Goal: Information Seeking & Learning: Compare options

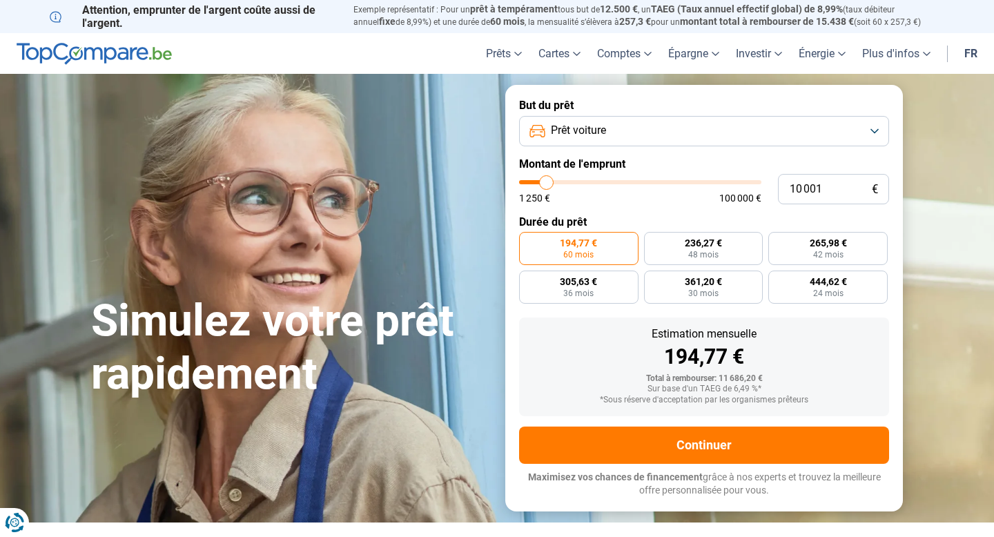
click at [702, 119] on button "Prêt voiture" at bounding box center [704, 131] width 370 height 30
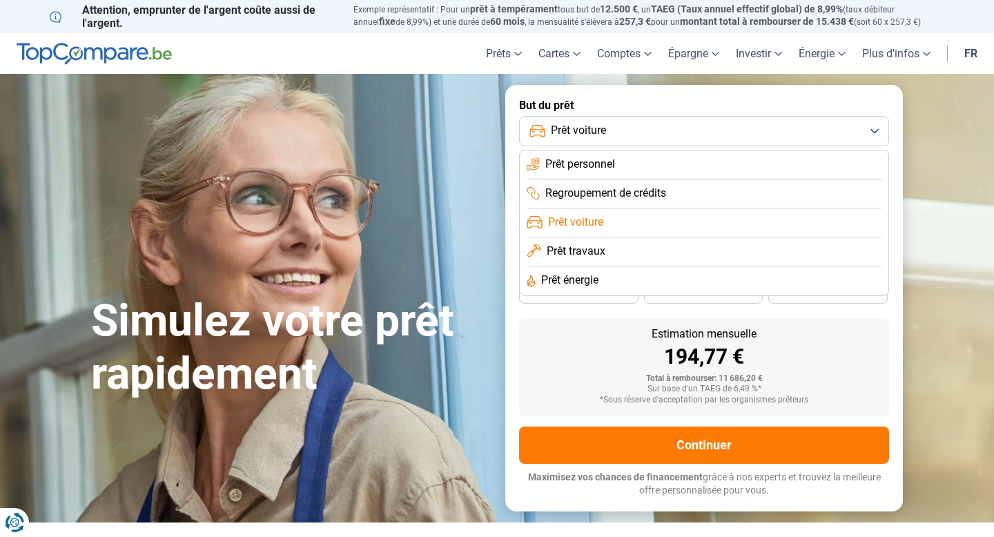
click at [677, 164] on li "Prêt personnel" at bounding box center [704, 165] width 355 height 29
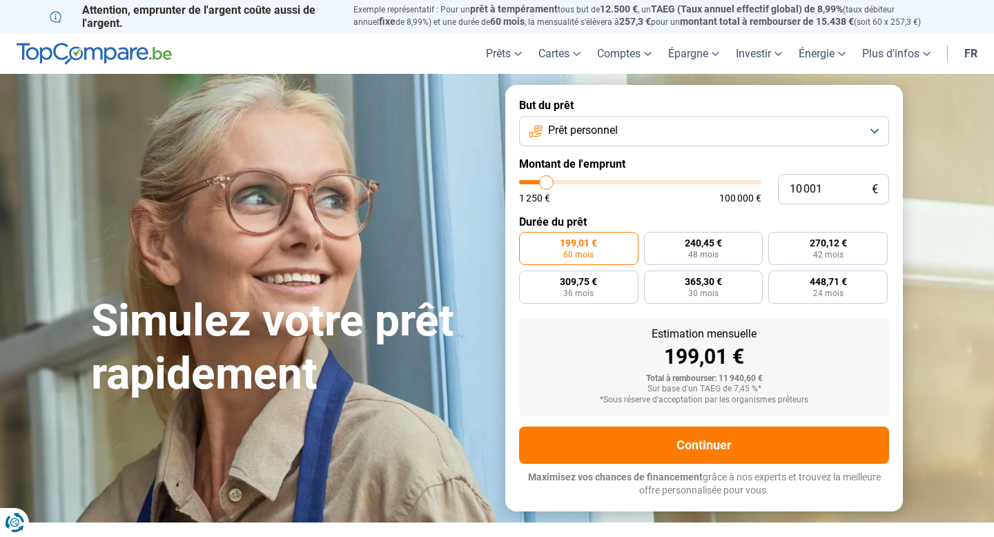
drag, startPoint x: 641, startPoint y: 153, endPoint x: 635, endPoint y: 145, distance: 9.8
click at [637, 149] on form "But du prêt Prêt personnel Montant de l'emprunt 10 001 € 1 250 € 100 000 € Duré…" at bounding box center [705, 298] width 398 height 426
click at [543, 125] on button "Prêt personnel" at bounding box center [704, 131] width 370 height 30
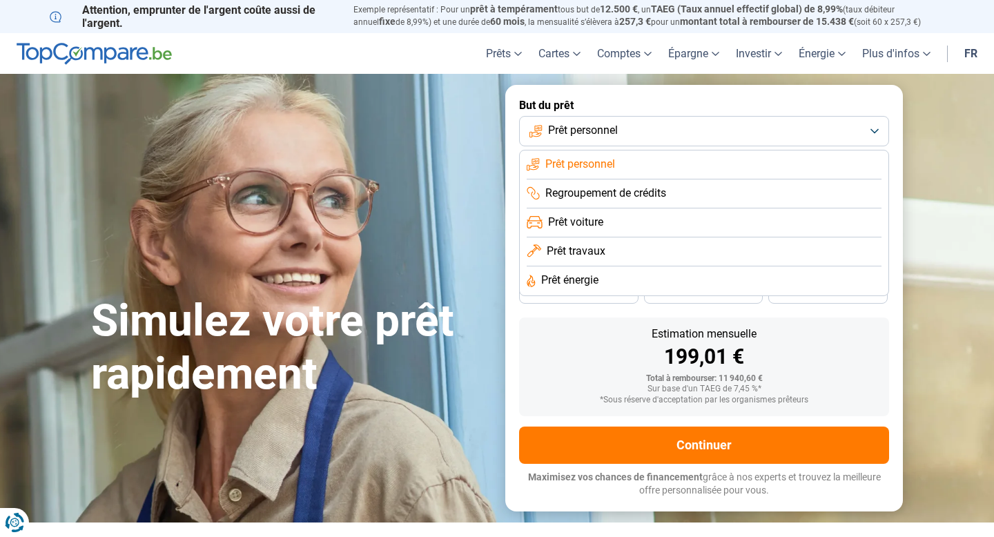
click at [579, 320] on div "Estimation mensuelle 199,01 € Total à rembourser: 11 940,60 € Sur base d'un TAE…" at bounding box center [704, 367] width 370 height 99
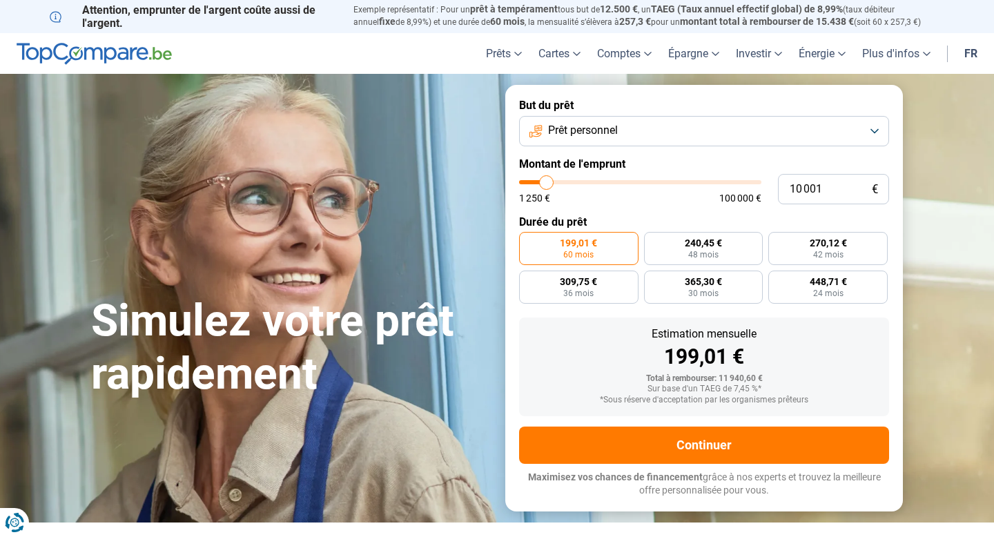
click at [41, 46] on img at bounding box center [94, 54] width 155 height 22
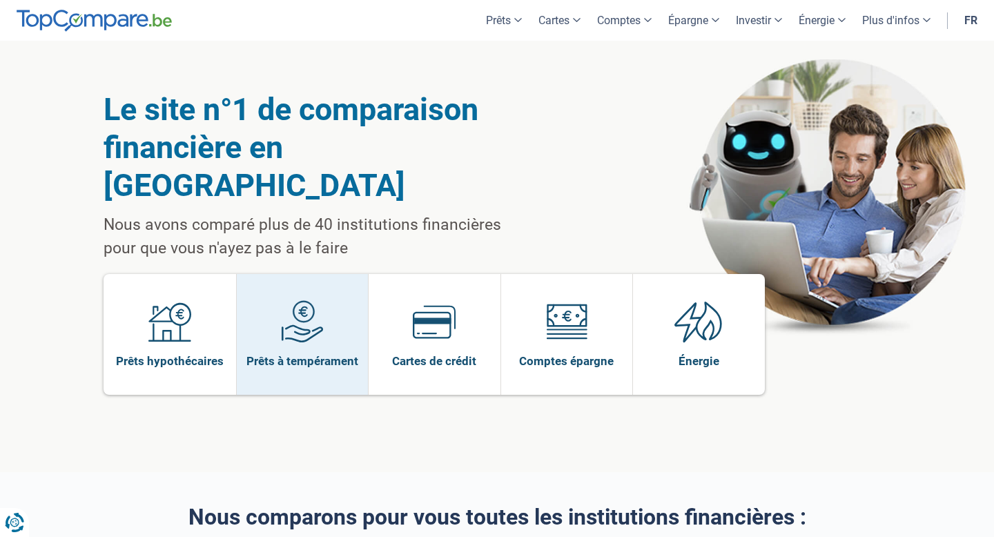
click at [352, 354] on span "Prêts à tempérament" at bounding box center [303, 361] width 112 height 15
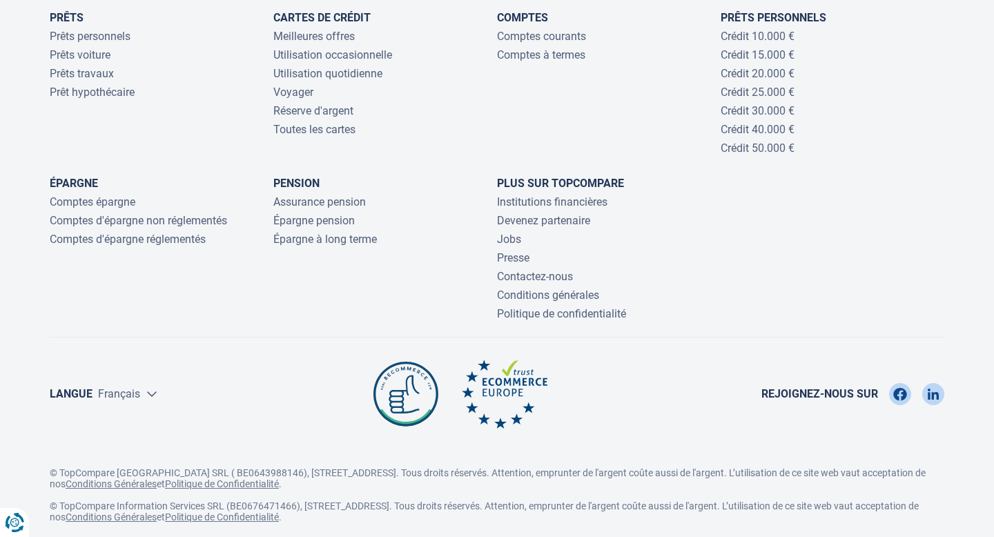
scroll to position [4527, 0]
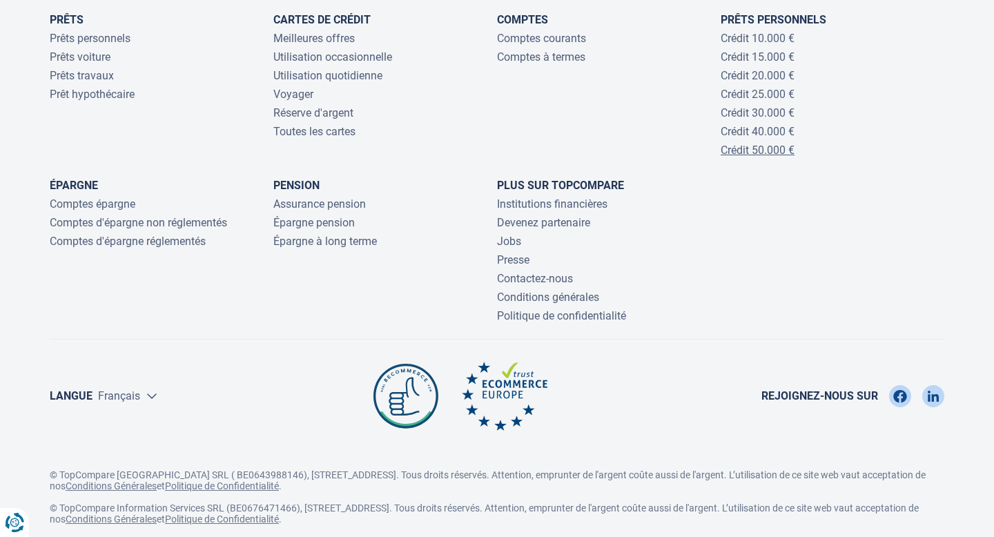
click at [759, 157] on link "Crédit 50.000 €" at bounding box center [758, 150] width 74 height 13
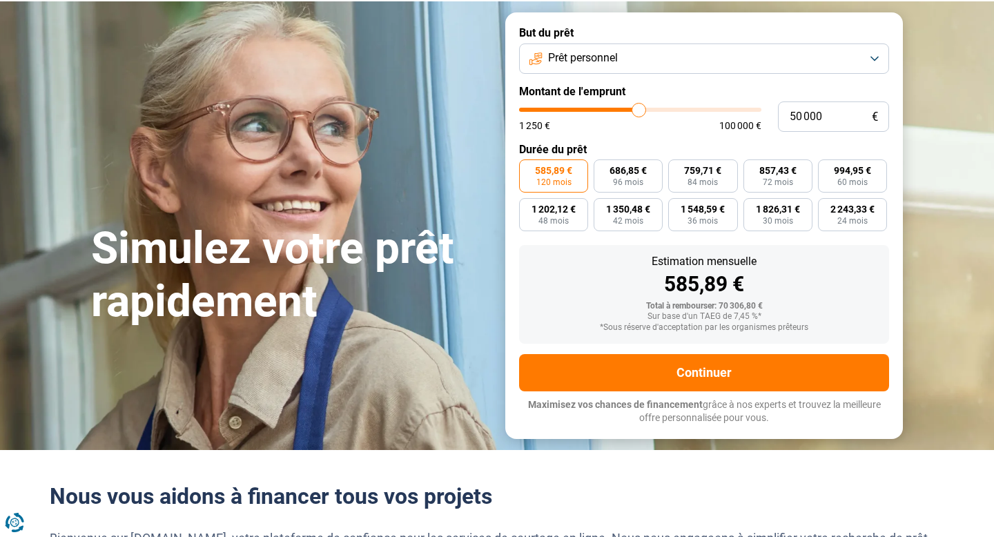
scroll to position [68, 0]
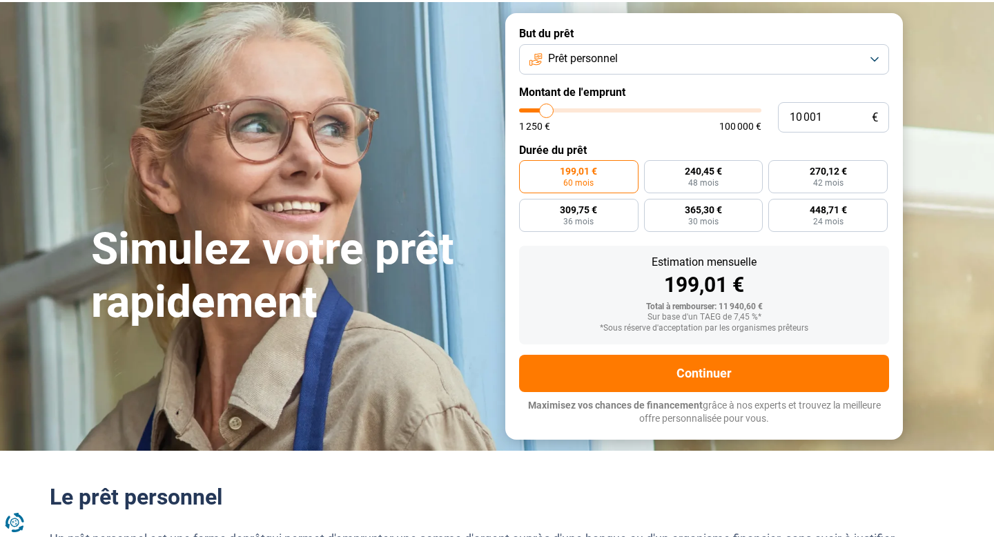
scroll to position [78, 0]
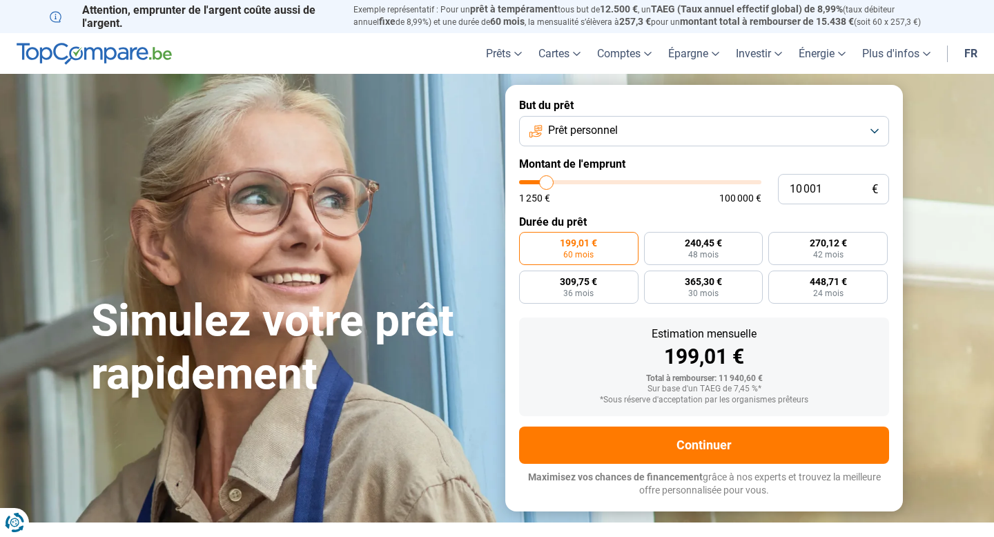
type input "10 500"
type input "10500"
type input "11 000"
type input "11000"
type input "12 000"
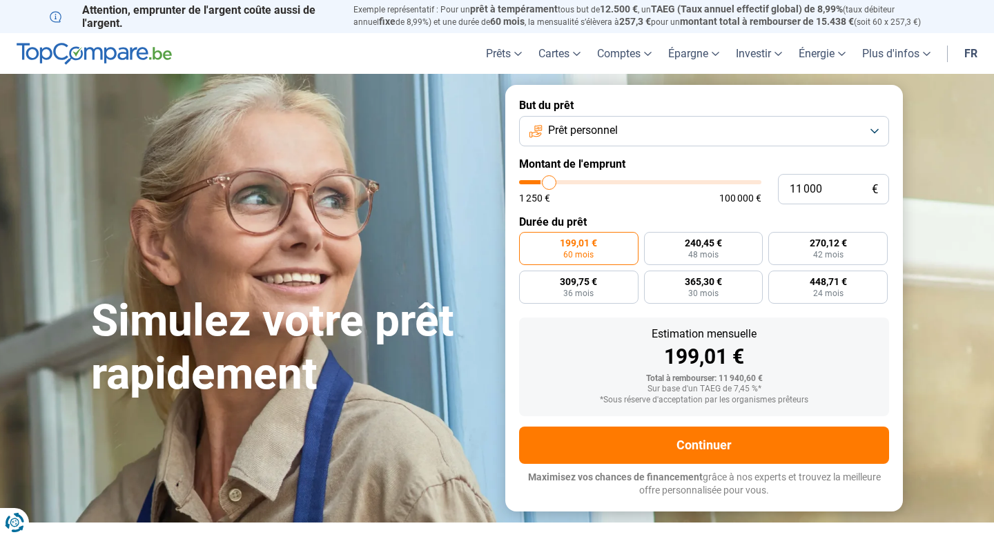
type input "12000"
type input "12 500"
type input "12500"
type input "12 750"
type input "12750"
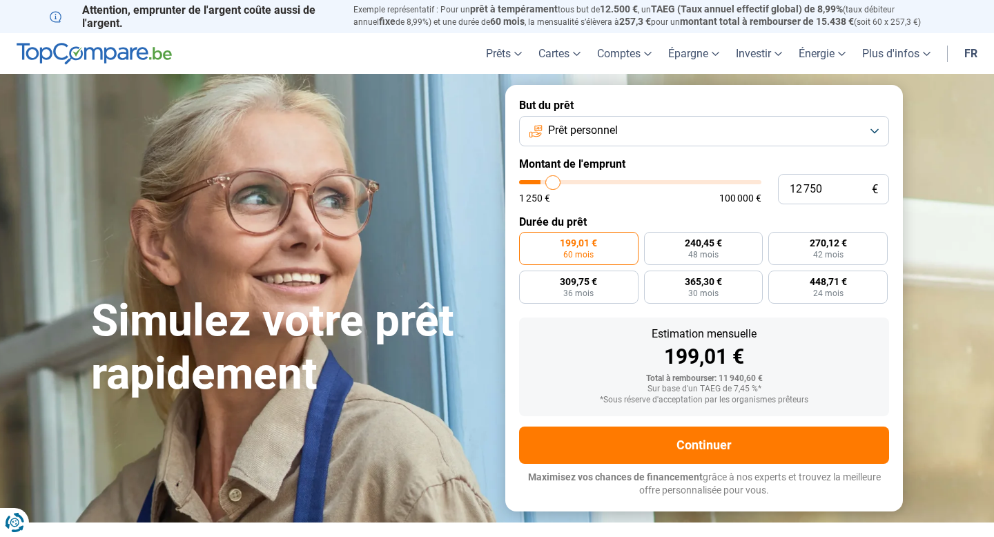
type input "13 000"
type input "13000"
type input "13 250"
type input "13250"
type input "14 250"
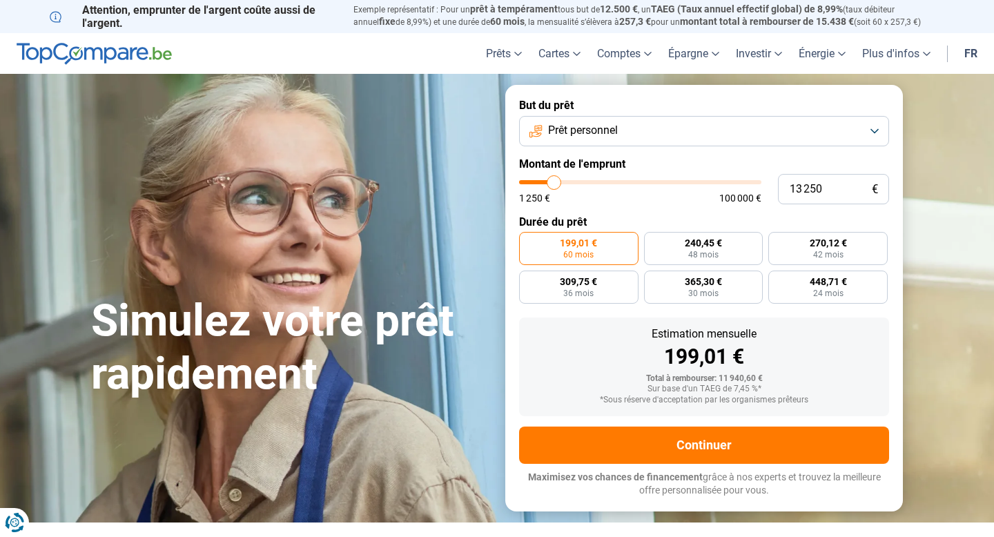
type input "14250"
type input "15 000"
type input "15000"
type input "15 250"
type input "15250"
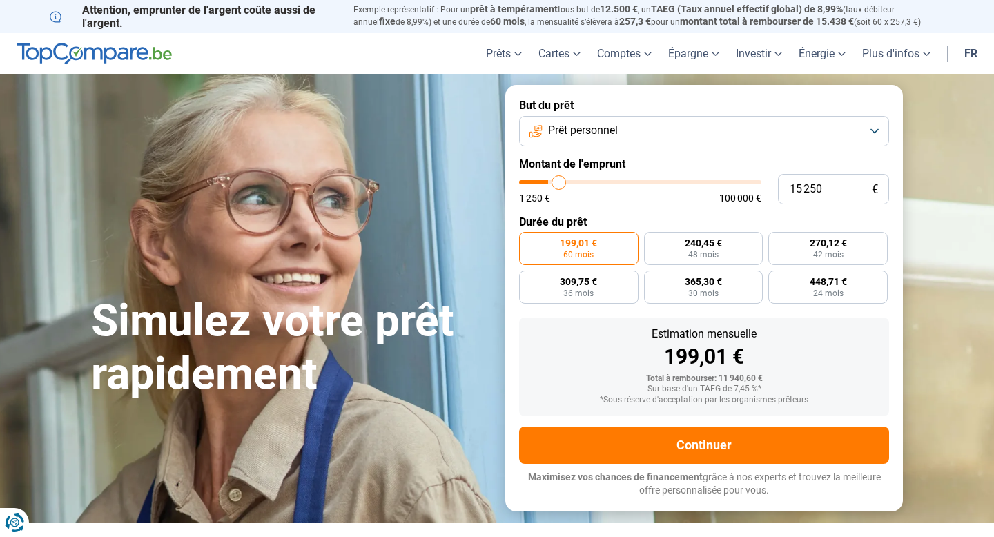
type input "15 750"
type input "15750"
type input "16 000"
type input "16000"
type input "16 250"
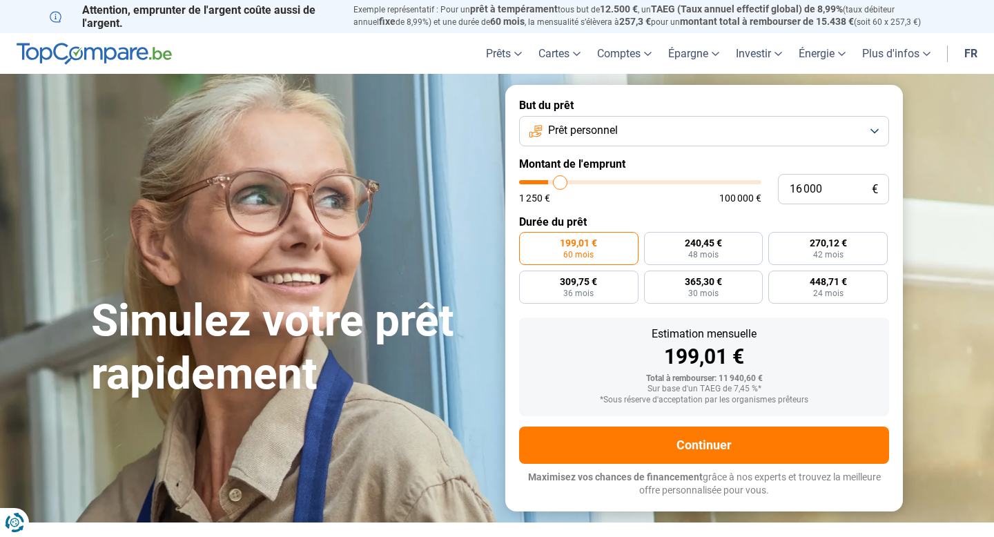
type input "16250"
type input "16 500"
type input "16500"
type input "16 750"
type input "16750"
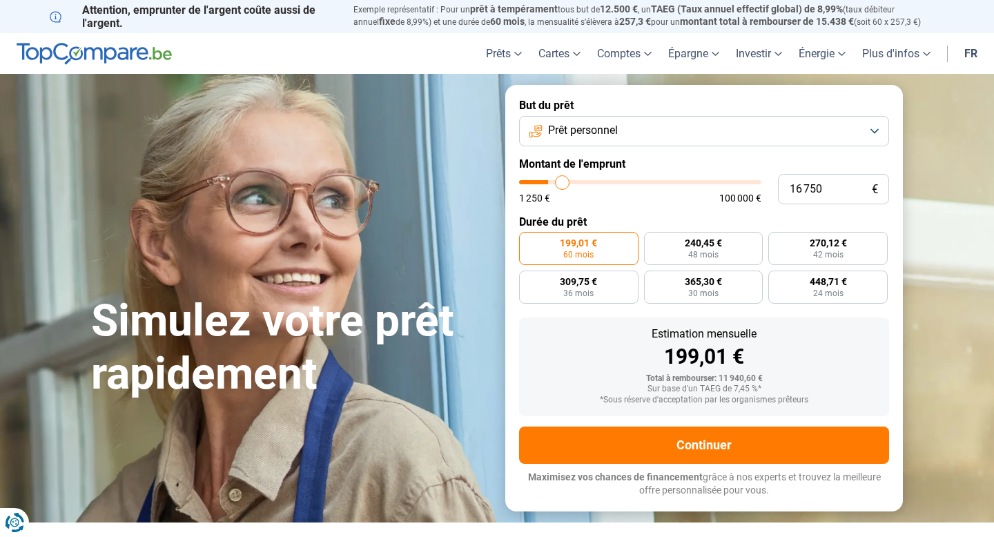
type input "17 250"
type input "17250"
type input "17 500"
type input "17500"
type input "17 750"
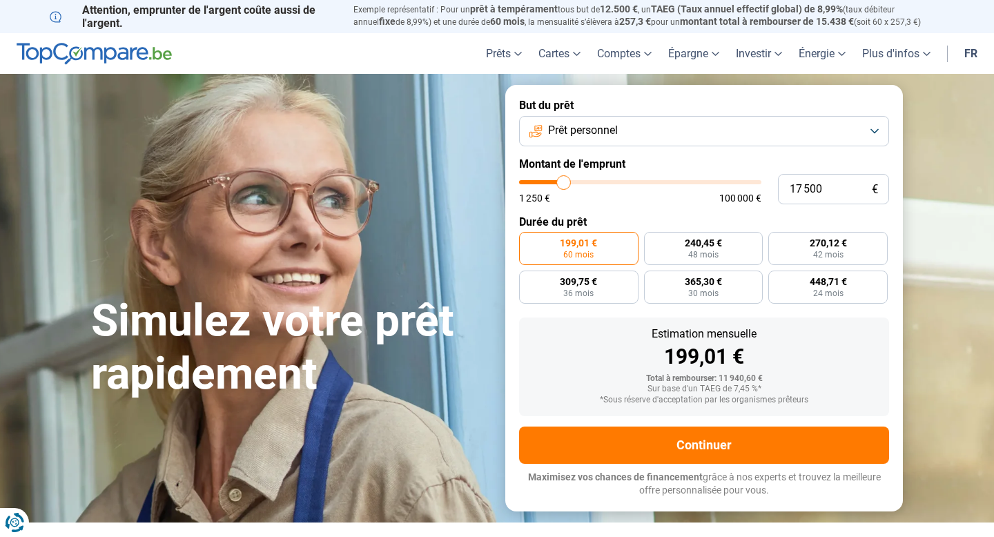
type input "17750"
type input "18 000"
type input "18000"
type input "18 250"
type input "18250"
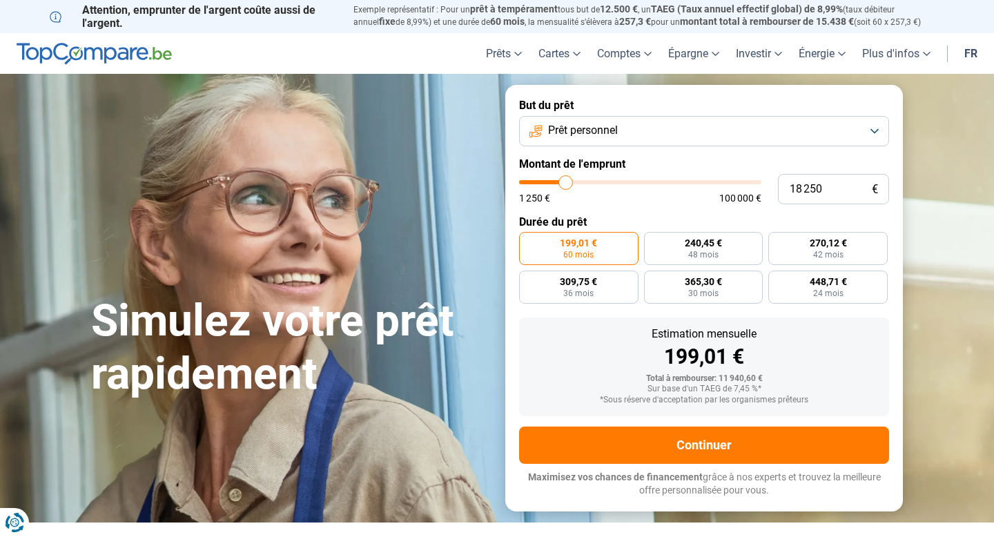
type input "18 500"
type input "18500"
type input "18 750"
type input "18750"
type input "19 000"
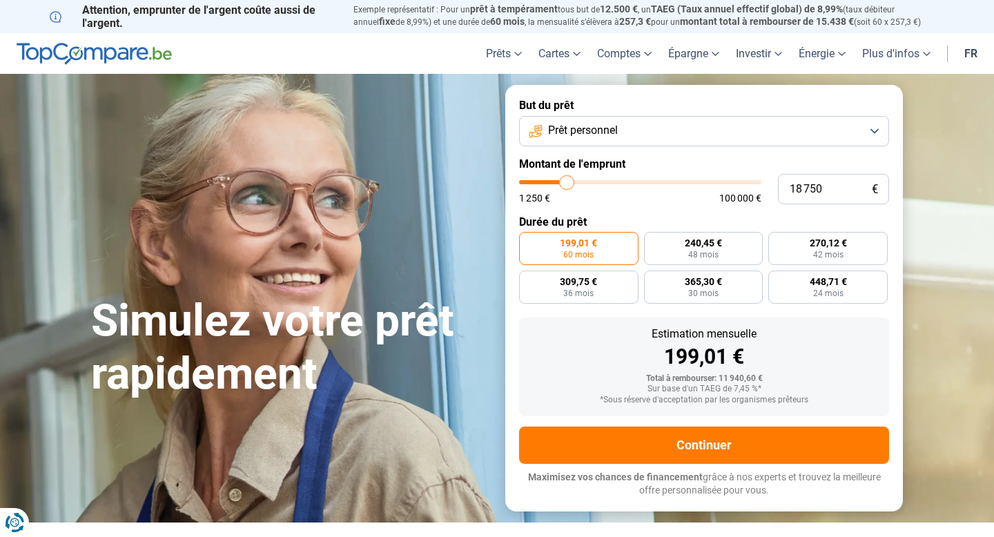
type input "19000"
type input "19 250"
type input "19250"
type input "19 500"
drag, startPoint x: 547, startPoint y: 180, endPoint x: 569, endPoint y: 180, distance: 22.1
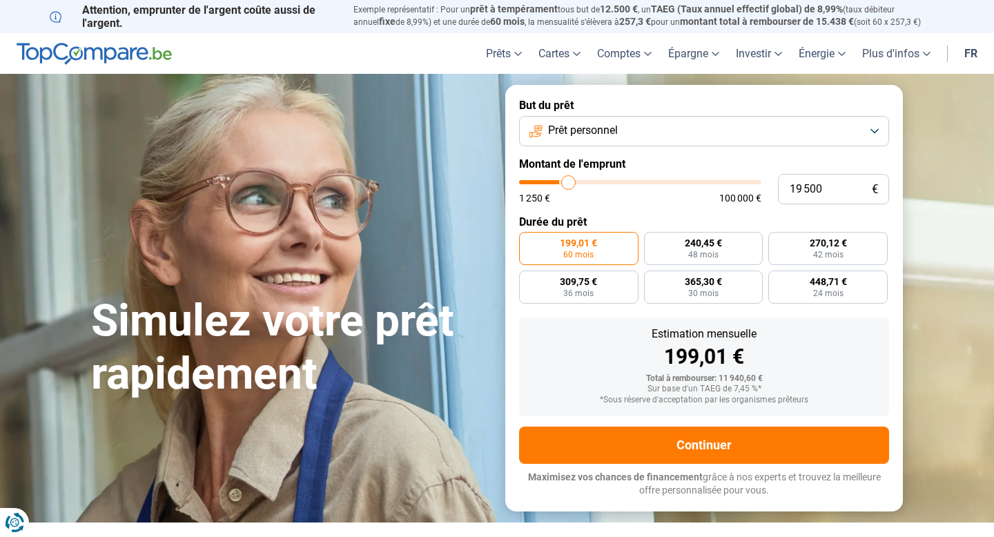
type input "19500"
click at [569, 180] on input "range" at bounding box center [640, 182] width 242 height 4
radio input "false"
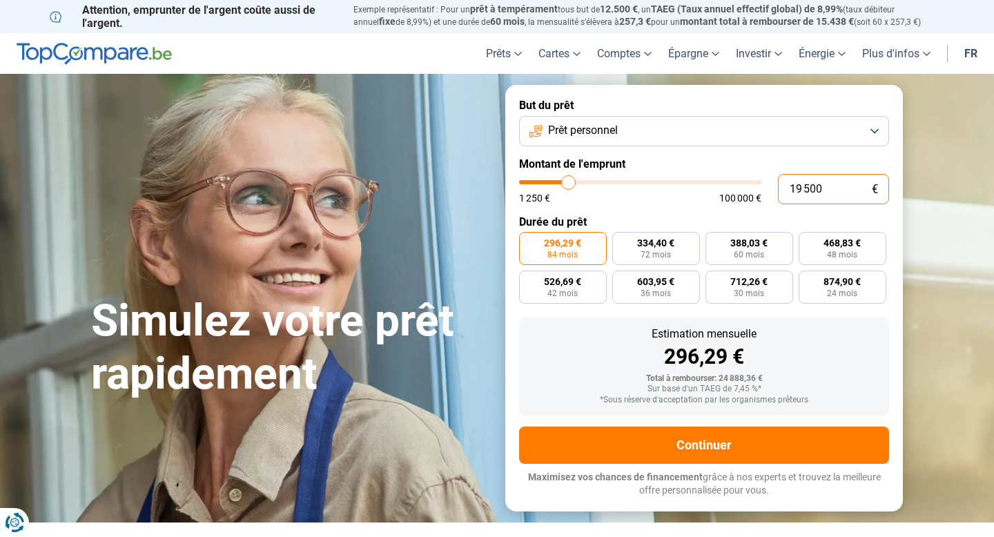
drag, startPoint x: 825, startPoint y: 196, endPoint x: 731, endPoint y: 196, distance: 94.6
click at [733, 196] on div "19 500 € 1 250 € 100 000 €" at bounding box center [704, 189] width 370 height 30
click at [807, 193] on input "19 500" at bounding box center [833, 189] width 111 height 30
type input "3"
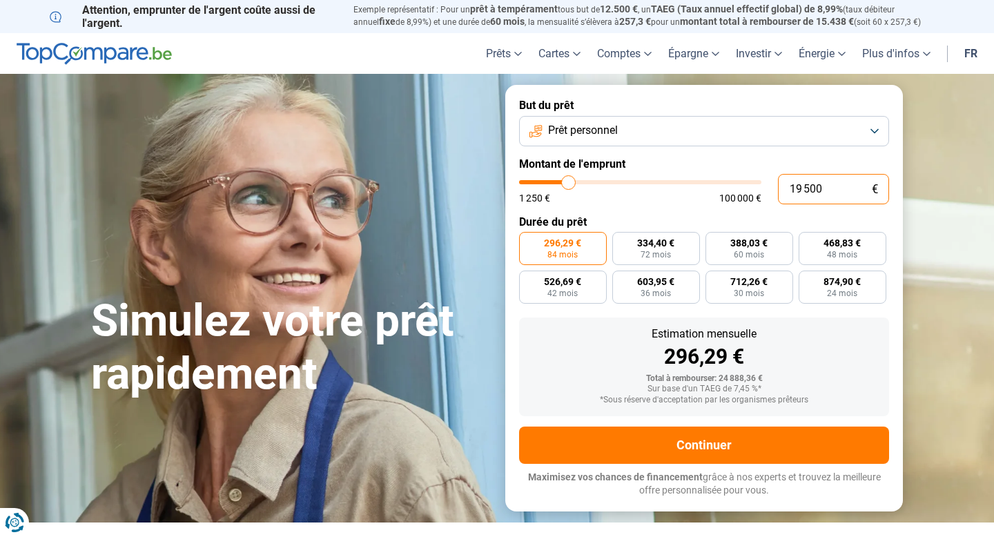
type input "1250"
type input "36"
type input "1250"
type input "360"
type input "1250"
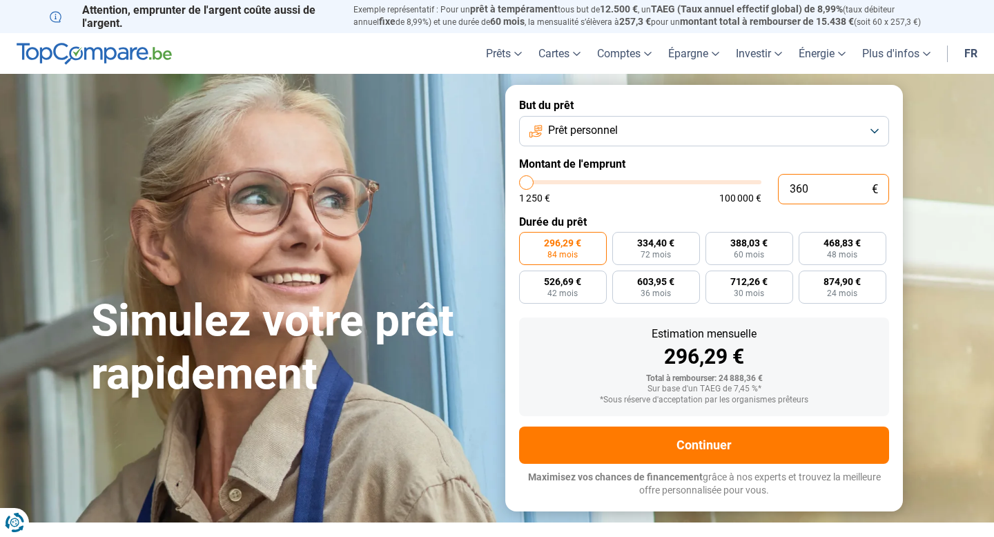
type input "3 600"
type input "3500"
radio input "true"
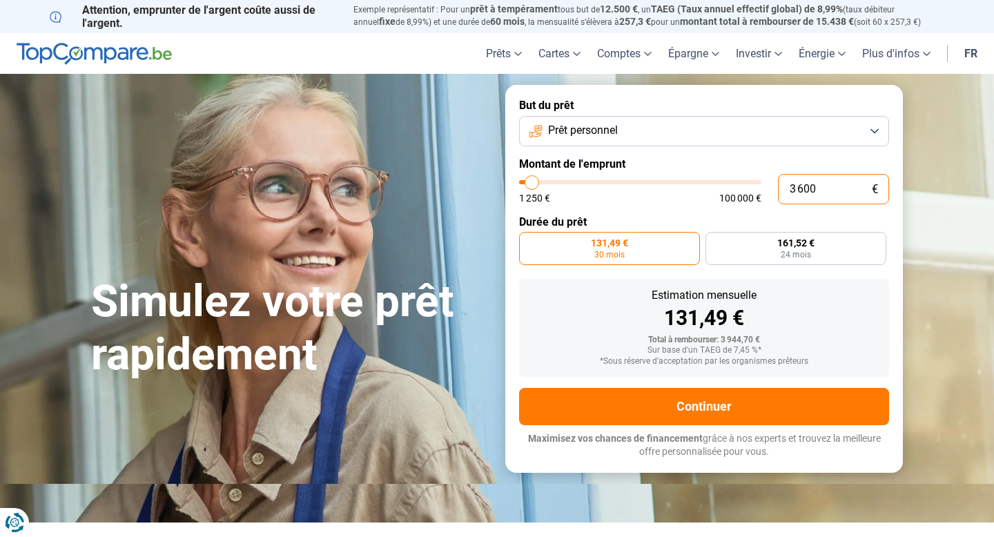
type input "3 600"
click at [840, 309] on div "131,49 €" at bounding box center [704, 318] width 348 height 21
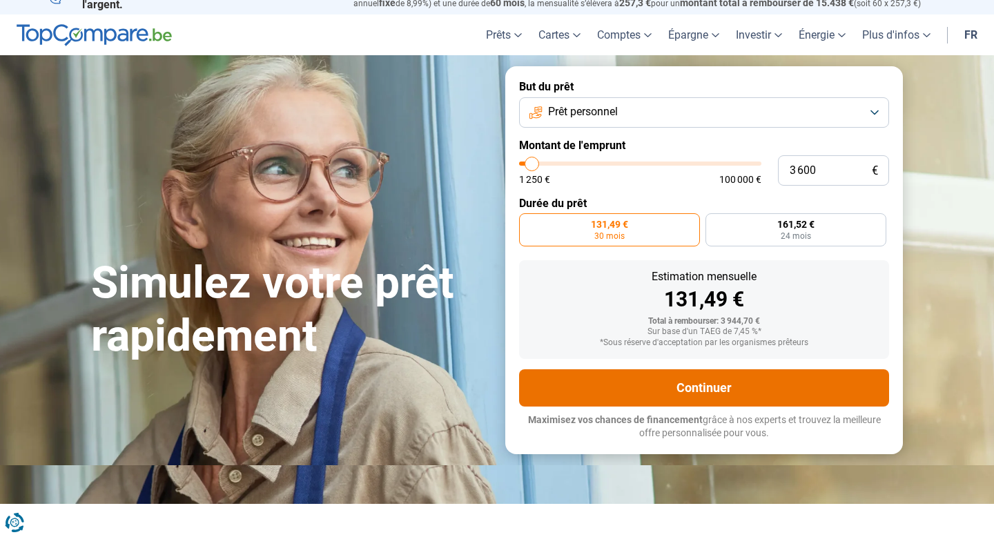
click at [613, 371] on button "Continuer" at bounding box center [704, 387] width 370 height 37
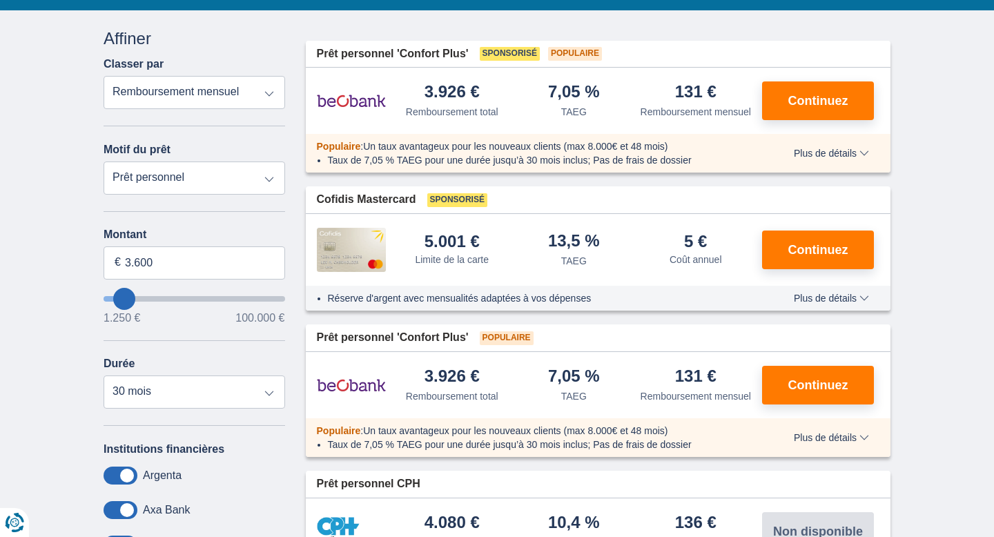
scroll to position [146, 0]
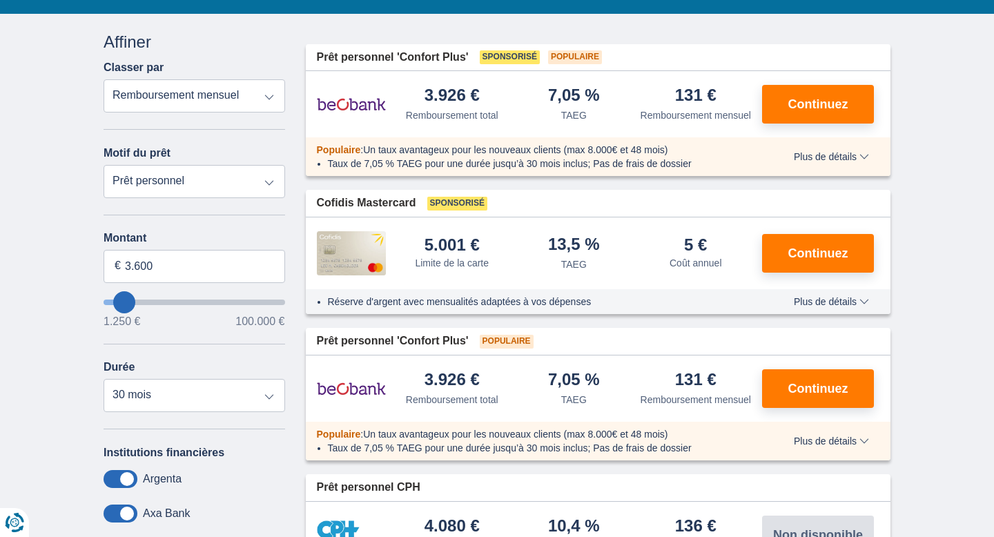
click at [184, 177] on select "Prêt personnel Voiture Moto / vélo Caravane / mobilhome Travaux Energie Rachat …" at bounding box center [195, 181] width 182 height 33
select select "moto"
click at [104, 165] on select "Prêt personnel Voiture Moto / vélo Caravane / mobilhome Travaux Energie Rachat …" at bounding box center [195, 181] width 182 height 33
type input "15.000"
type input "15250"
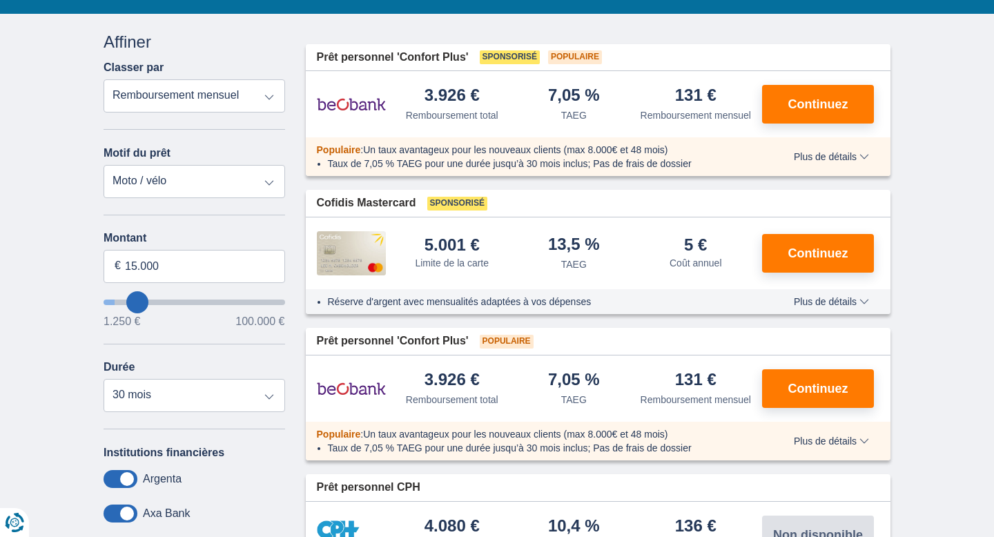
select select "60"
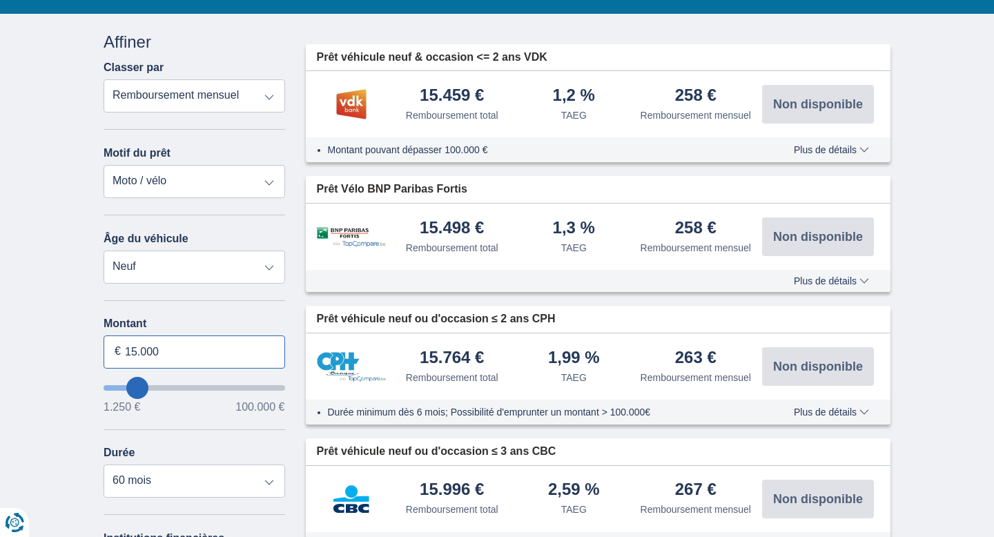
drag, startPoint x: 173, startPoint y: 353, endPoint x: 144, endPoint y: 353, distance: 28.3
click at [146, 353] on input "15.000" at bounding box center [195, 352] width 182 height 33
click at [143, 353] on input "15.000" at bounding box center [195, 352] width 182 height 33
type input "3.600"
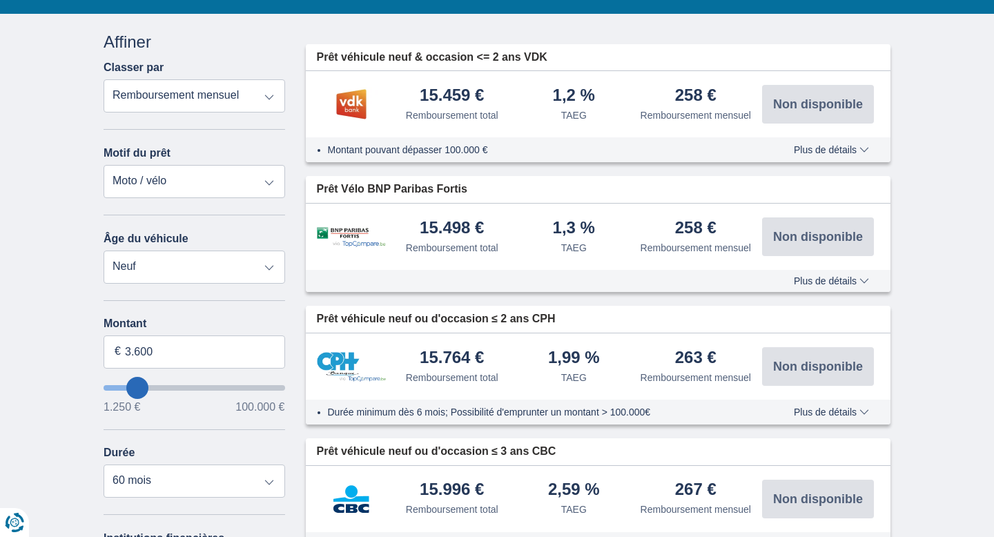
type input "3250"
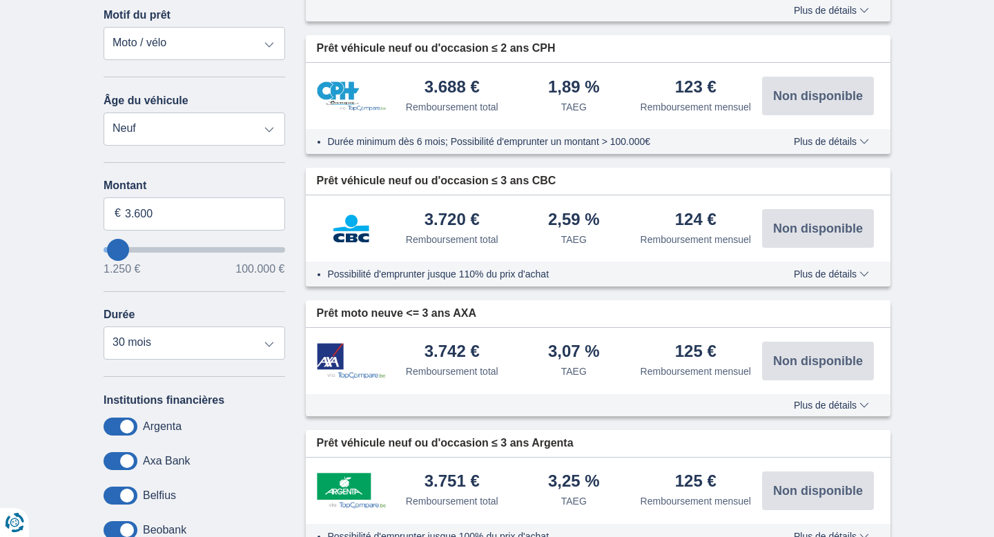
scroll to position [280, 0]
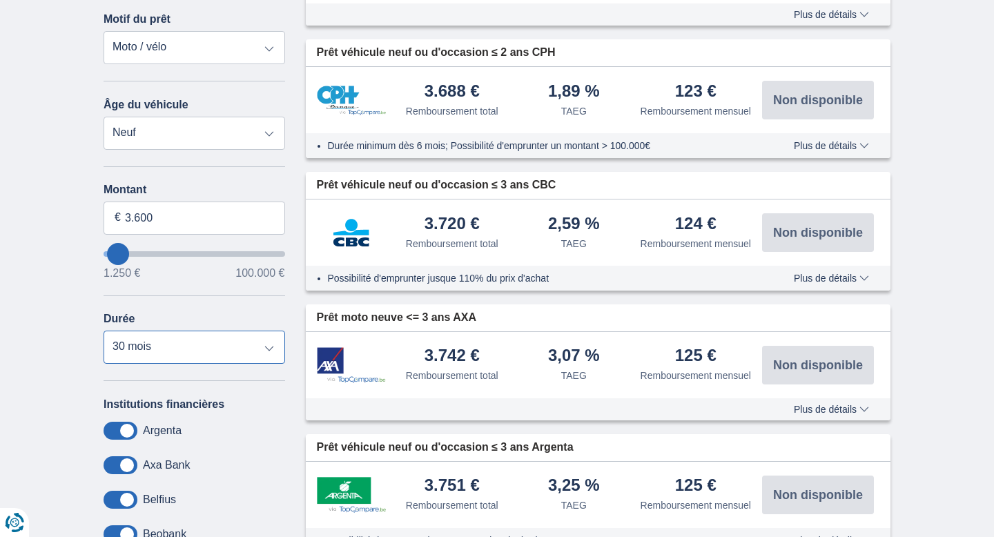
click at [143, 352] on select "12 mois 18 mois 24 mois 30 mois" at bounding box center [195, 347] width 182 height 33
select select "12"
click at [104, 334] on select "12 mois 18 mois 24 mois 30 mois" at bounding box center [195, 347] width 182 height 33
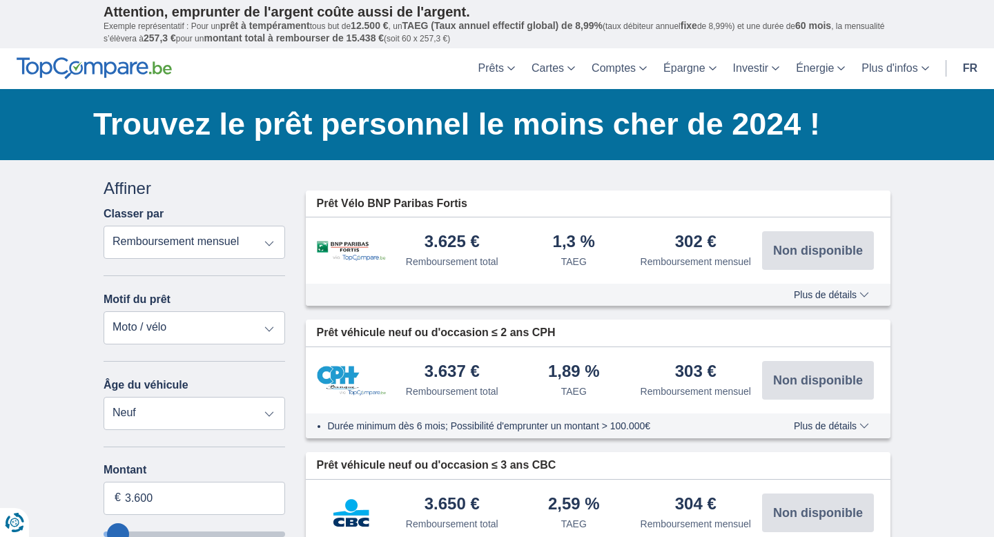
scroll to position [20, 0]
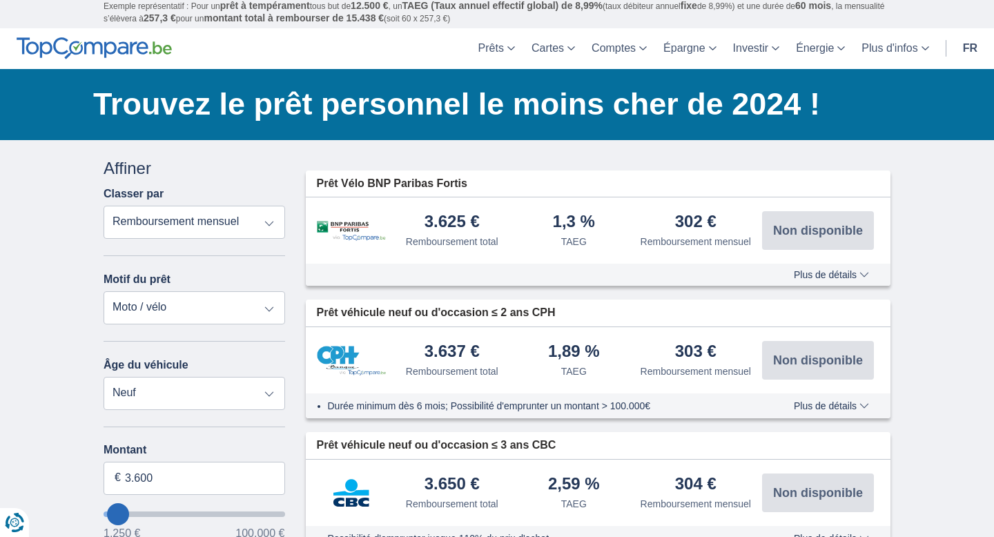
click at [222, 227] on select "Remboursement total TAEG Remboursement mensuel" at bounding box center [195, 222] width 182 height 33
click at [104, 206] on select "Remboursement total TAEG Remboursement mensuel" at bounding box center [195, 222] width 182 height 33
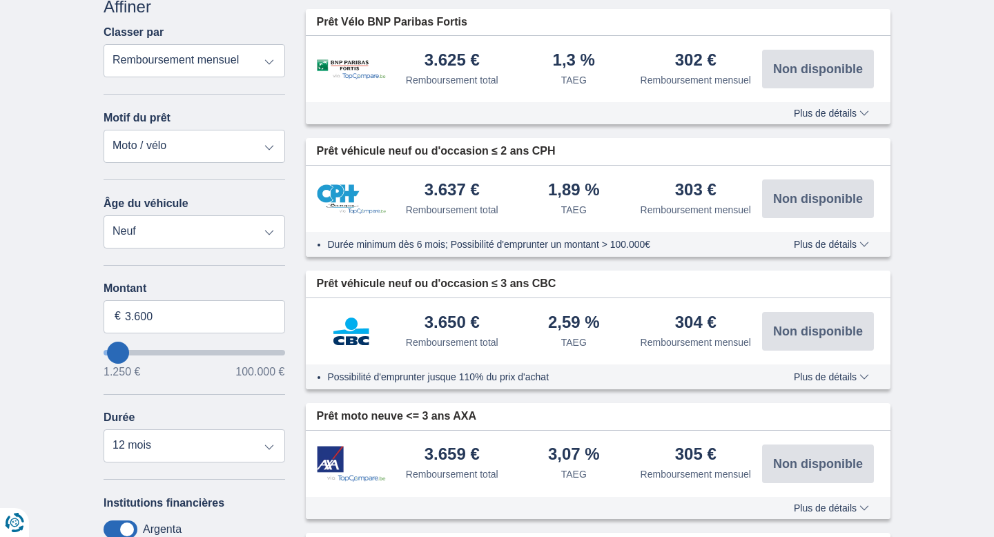
scroll to position [208, 0]
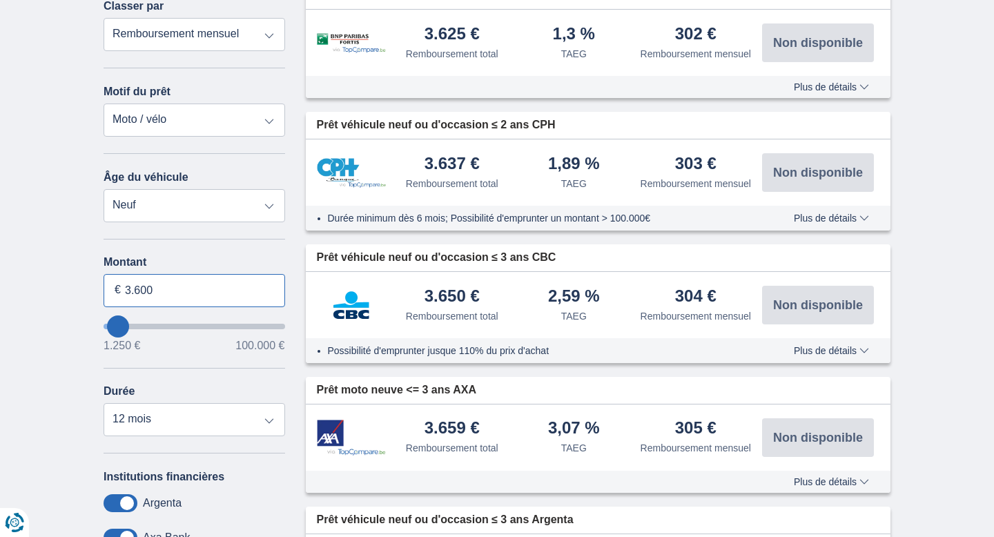
drag, startPoint x: 167, startPoint y: 290, endPoint x: 0, endPoint y: 290, distance: 167.1
type input "50250"
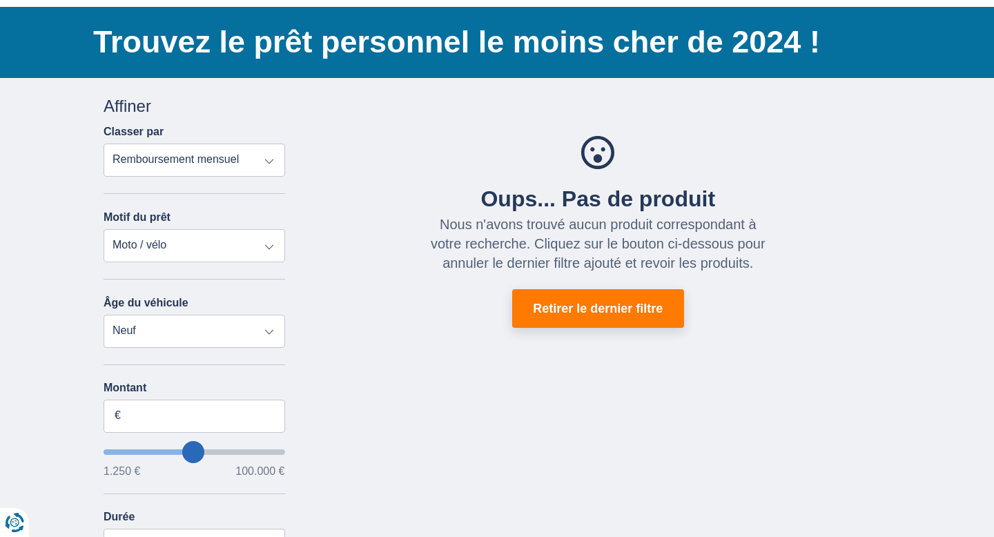
scroll to position [0, 0]
